Goal: Information Seeking & Learning: Understand process/instructions

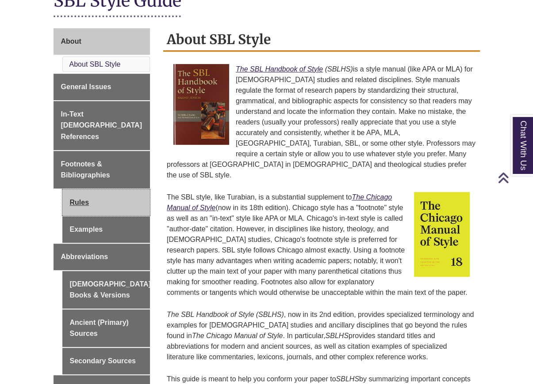
scroll to position [221, 0]
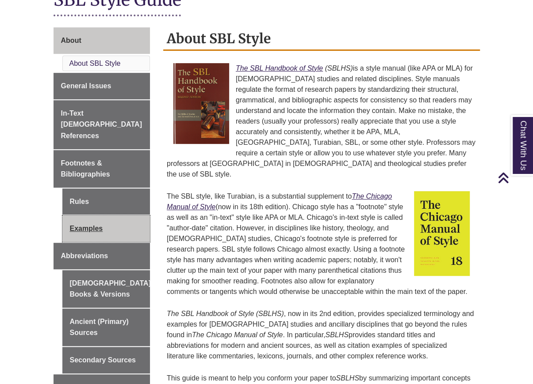
click at [93, 216] on link "Examples" at bounding box center [106, 229] width 88 height 27
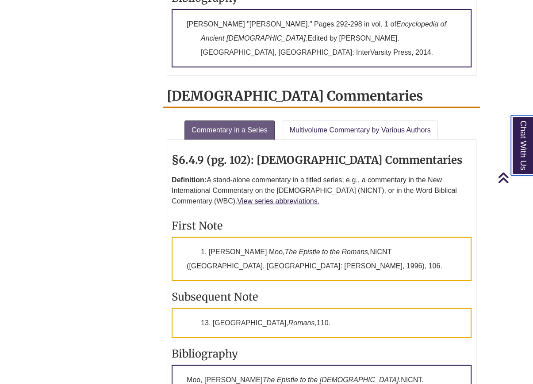
scroll to position [1326, 0]
click at [246, 198] on link "View series abbreviations." at bounding box center [278, 202] width 82 height 8
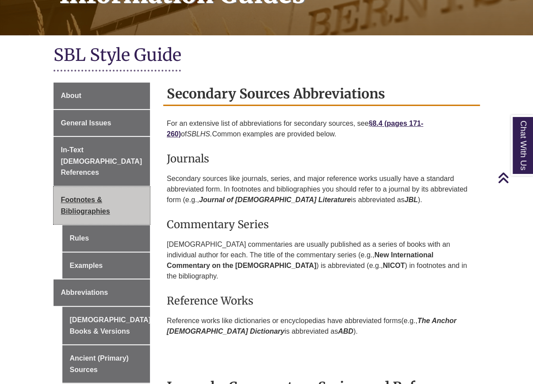
scroll to position [165, 0]
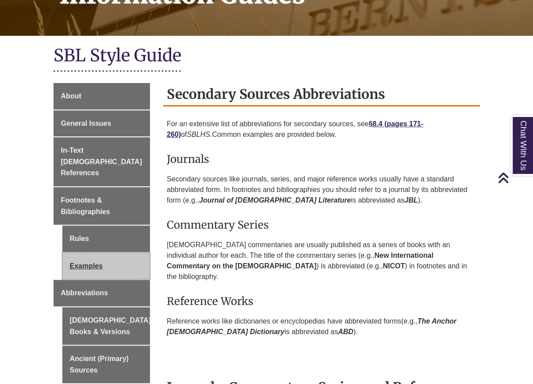
click at [81, 253] on link "Examples" at bounding box center [106, 266] width 88 height 27
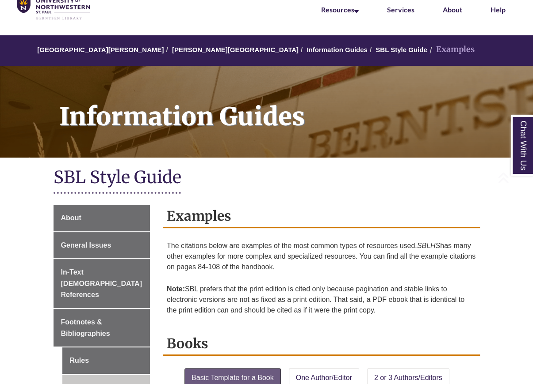
scroll to position [220, 0]
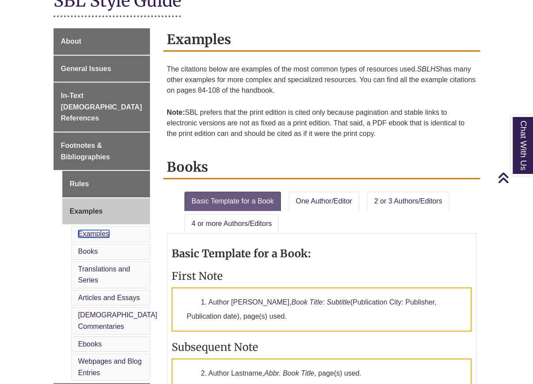
click at [97, 230] on link "Examples" at bounding box center [93, 234] width 31 height 8
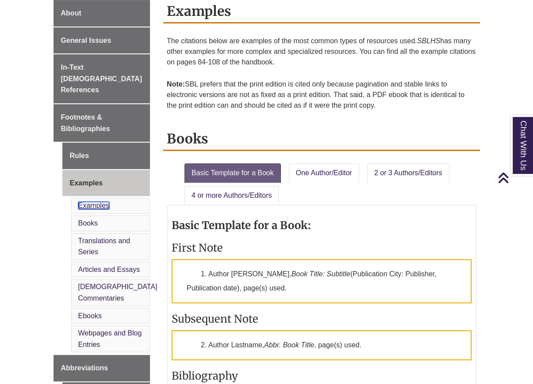
click at [91, 202] on link "Examples" at bounding box center [93, 206] width 31 height 8
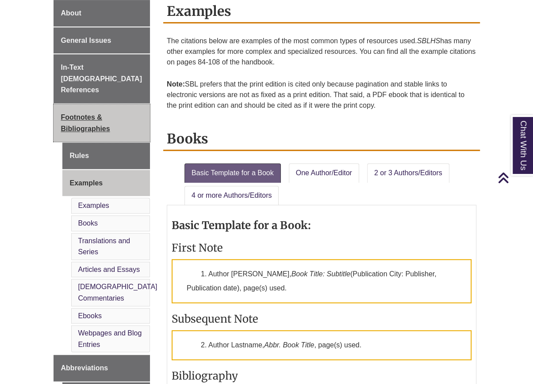
click at [85, 114] on span "Footnotes & Bibliographies" at bounding box center [85, 123] width 49 height 19
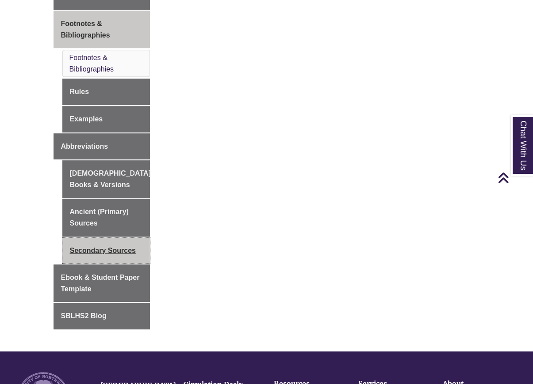
scroll to position [353, 0]
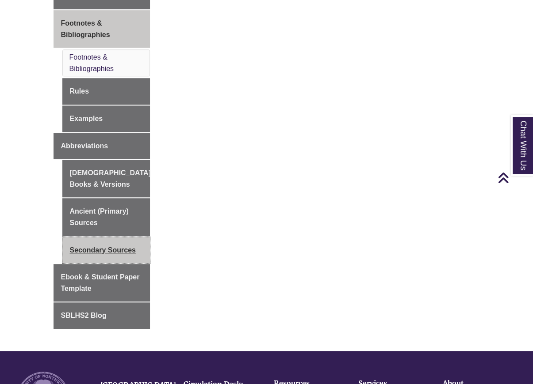
click at [116, 237] on link "Secondary Sources" at bounding box center [106, 250] width 88 height 27
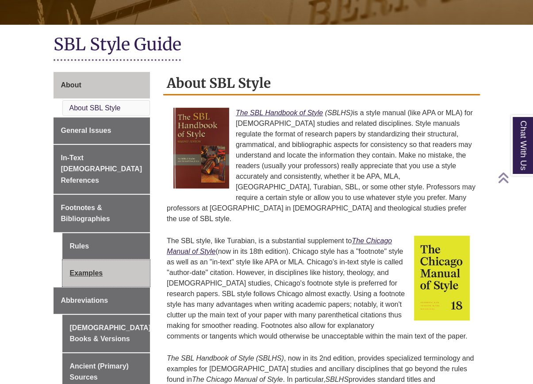
scroll to position [177, 0]
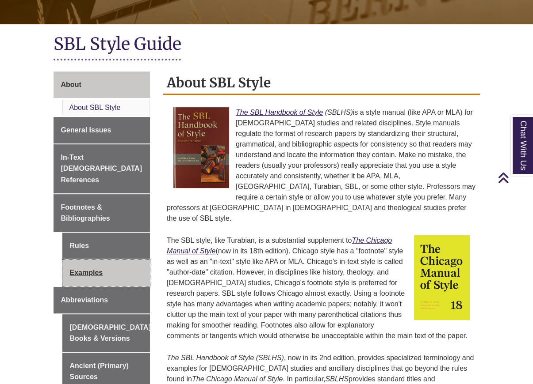
click at [110, 260] on link "Examples" at bounding box center [106, 273] width 88 height 27
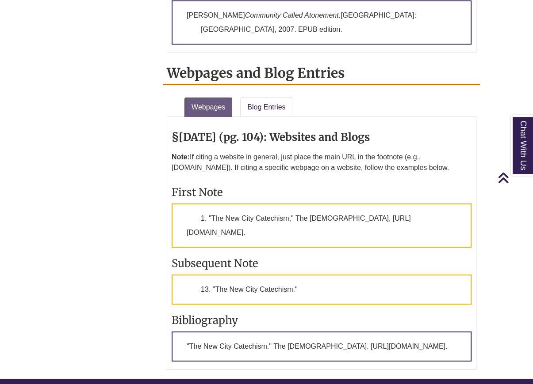
scroll to position [2077, 0]
